Goal: Check status

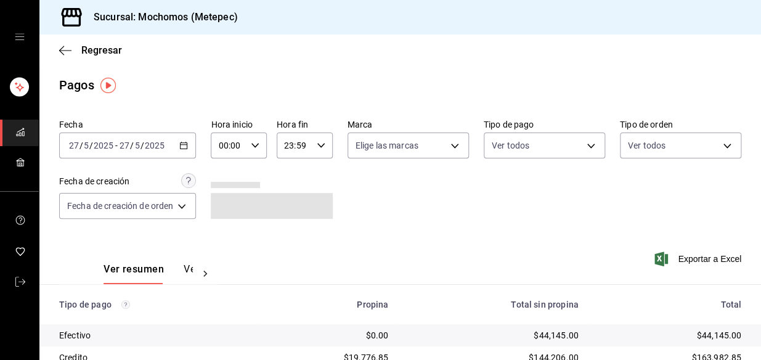
click at [184, 146] on icon "button" at bounding box center [183, 145] width 9 height 9
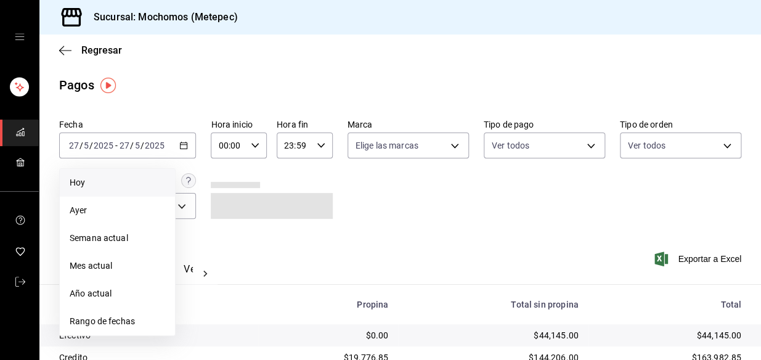
click at [111, 174] on li "Hoy" at bounding box center [117, 183] width 115 height 28
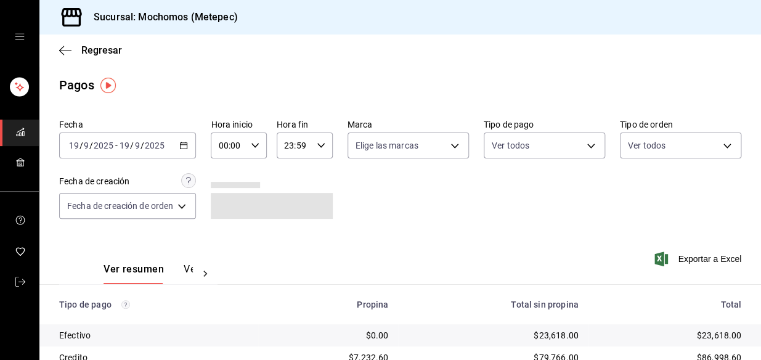
click at [256, 143] on icon "button" at bounding box center [255, 145] width 9 height 9
click at [227, 216] on button "03" at bounding box center [225, 210] width 23 height 25
type input "03:00"
click at [457, 208] on div at bounding box center [380, 180] width 761 height 360
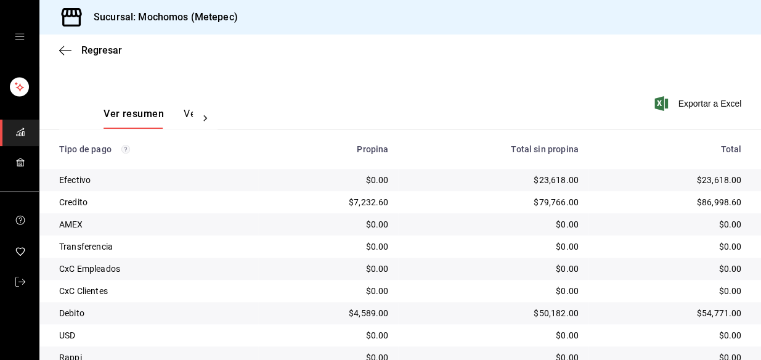
scroll to position [206, 0]
